Goal: Check status

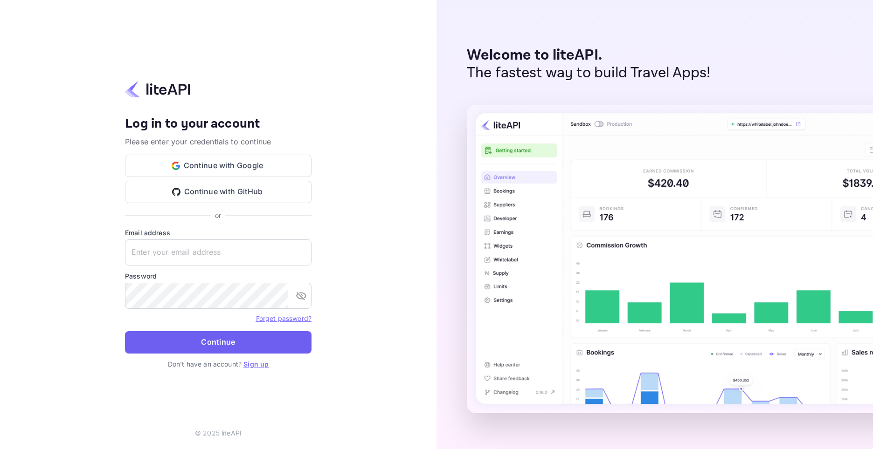
type input "[EMAIL_ADDRESS][DOMAIN_NAME]"
click at [228, 346] on button "Continue" at bounding box center [218, 342] width 186 height 22
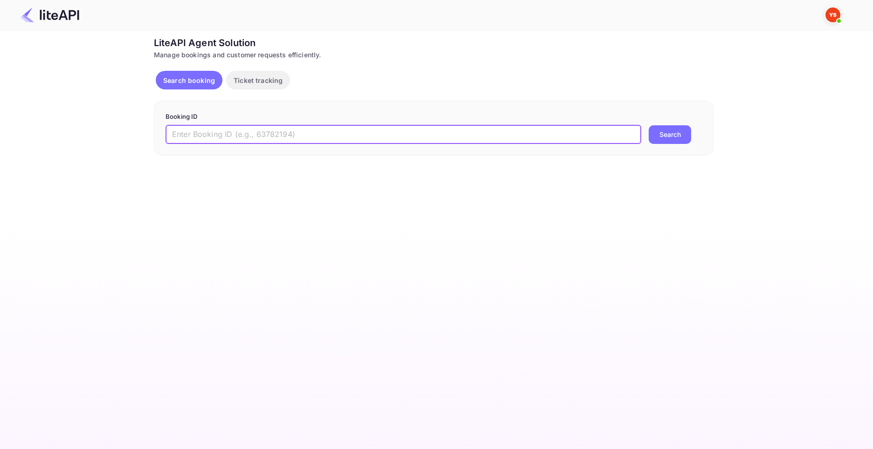
click at [238, 129] on input "text" at bounding box center [404, 134] width 476 height 19
paste input "9139579"
type input "9139579"
click at [648, 125] on button "Search" at bounding box center [669, 134] width 42 height 19
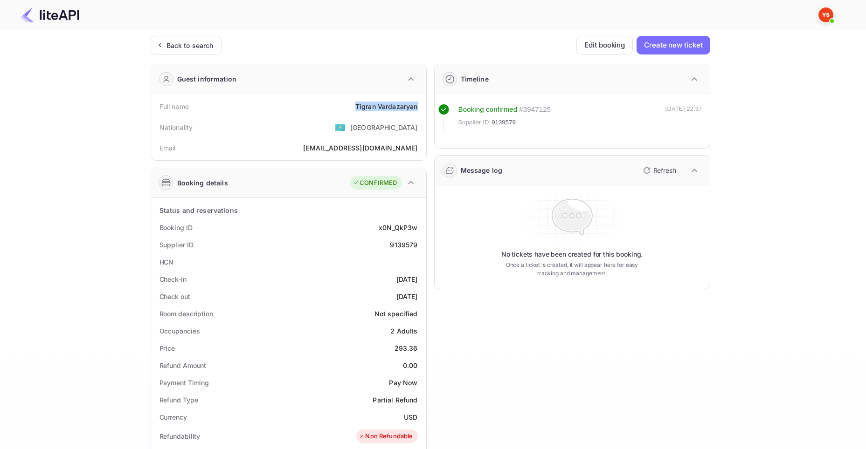
drag, startPoint x: 355, startPoint y: 105, endPoint x: 417, endPoint y: 108, distance: 61.6
click at [417, 108] on div "[PERSON_NAME]" at bounding box center [386, 107] width 62 height 10
copy div "[PERSON_NAME]"
drag, startPoint x: 395, startPoint y: 349, endPoint x: 423, endPoint y: 352, distance: 27.6
click at [423, 352] on div "Status and reservations Booking ID x0N_QkP3w Supplier ID 9139579 HCN Check-in […" at bounding box center [288, 455] width 275 height 514
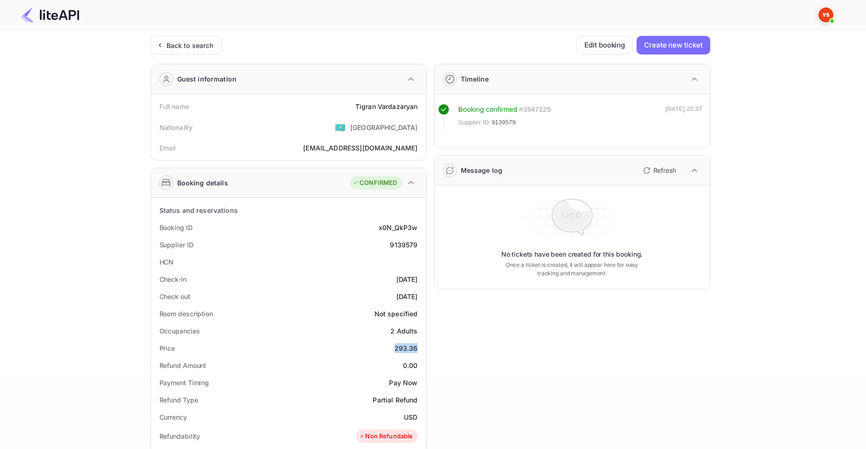
copy div "293.36"
drag, startPoint x: 404, startPoint y: 415, endPoint x: 417, endPoint y: 416, distance: 13.1
click at [418, 419] on div "Currency USD" at bounding box center [289, 417] width 268 height 17
copy div "USD"
